Goal: Information Seeking & Learning: Learn about a topic

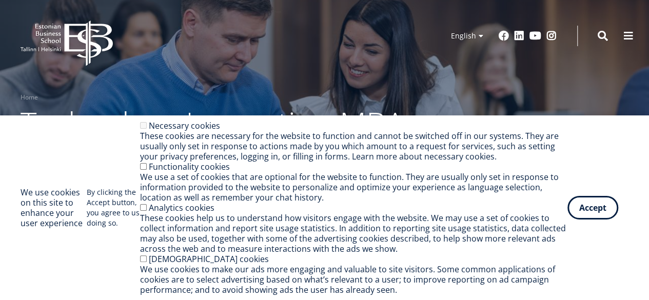
click at [592, 221] on div "We use cookies on this site to enhance your user experience By clicking the Acc…" at bounding box center [325, 208] width 608 height 175
click at [566, 228] on div "These cookies help us to understand how visitors engage with the website. We ma…" at bounding box center [354, 233] width 428 height 41
click at [566, 234] on div "These cookies help us to understand how visitors engage with the website. We ma…" at bounding box center [354, 233] width 428 height 41
click at [590, 213] on button "Accept" at bounding box center [593, 206] width 51 height 24
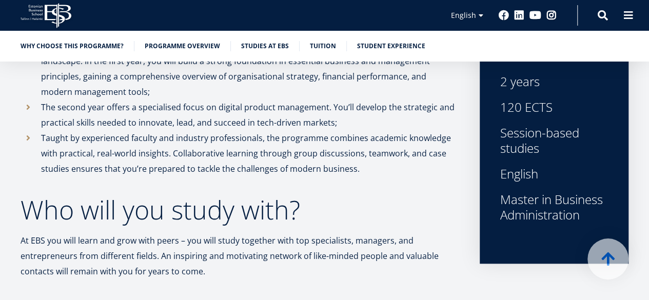
scroll to position [351, 0]
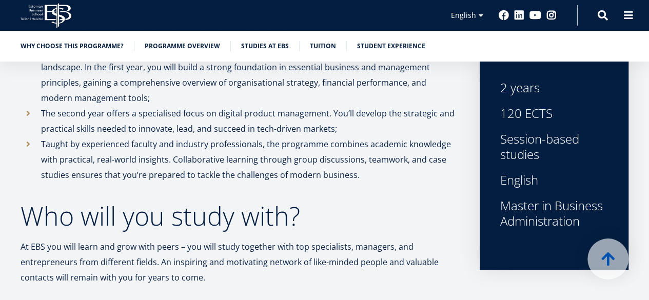
click at [332, 52] on ul "Why choose this programme? Programme overview Studies at EBS Tuition Student ex…" at bounding box center [319, 48] width 618 height 15
click at [319, 37] on div "Why choose this programme? Programme overview Studies at EBS Tuition Student ex…" at bounding box center [324, 46] width 649 height 31
click at [319, 46] on link "Tuition" at bounding box center [323, 45] width 26 height 10
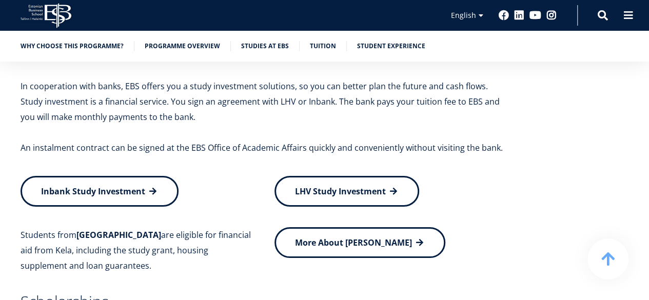
scroll to position [3728, 0]
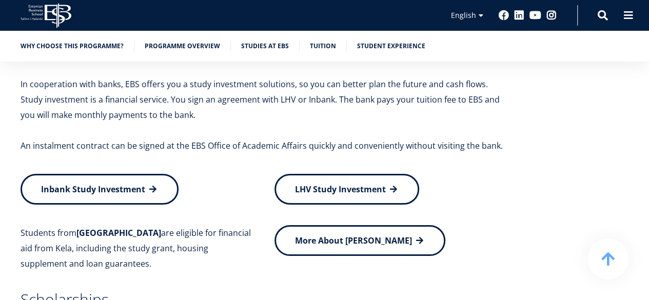
click at [381, 148] on p "An instalment contract can be signed at the EBS Office of Academic Affairs quic…" at bounding box center [265, 145] width 488 height 15
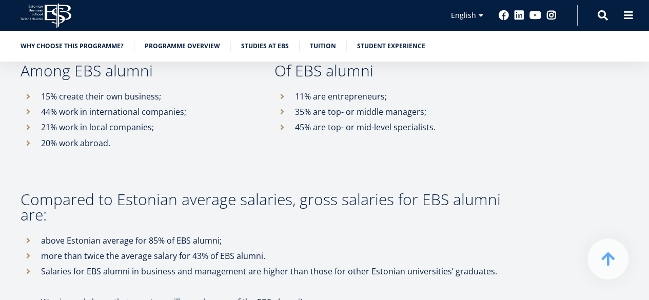
scroll to position [4837, 0]
